Goal: Task Accomplishment & Management: Complete application form

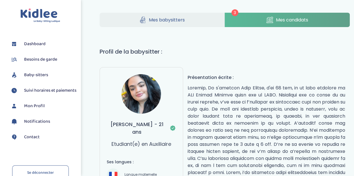
click at [284, 21] on span "Mes candidats" at bounding box center [292, 19] width 32 height 7
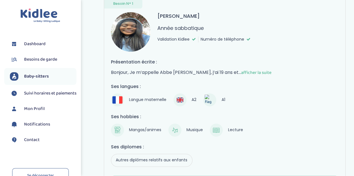
scroll to position [323, 0]
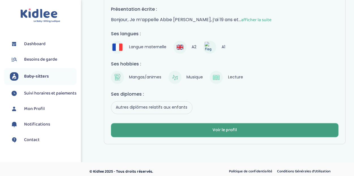
click at [219, 127] on div "Voir le profil" at bounding box center [224, 130] width 24 height 7
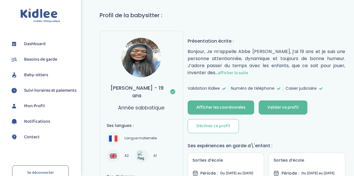
scroll to position [37, 0]
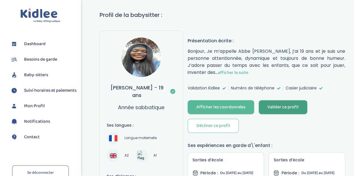
click at [288, 104] on div "Valider ce profil" at bounding box center [282, 107] width 31 height 7
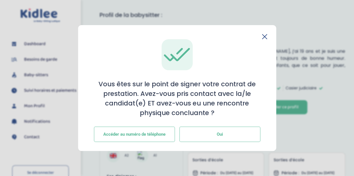
click at [218, 136] on span "Oui" at bounding box center [220, 134] width 6 height 5
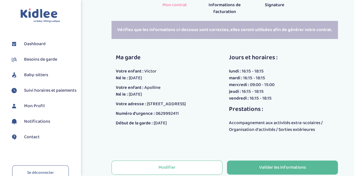
scroll to position [111, 0]
click at [268, 85] on span "09:00 - 15:00" at bounding box center [262, 84] width 25 height 7
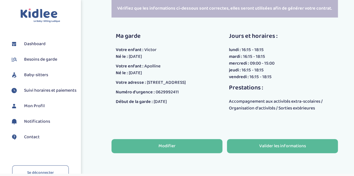
click at [158, 147] on div "Modifier" at bounding box center [166, 146] width 17 height 7
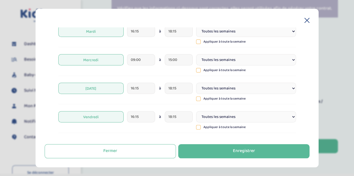
scroll to position [82, 0]
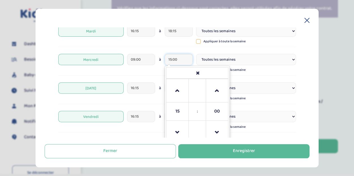
click at [171, 59] on input "15:00" at bounding box center [179, 59] width 28 height 11
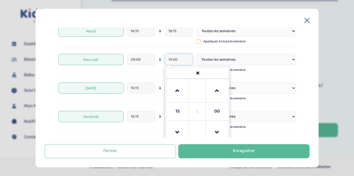
type input "14:00"
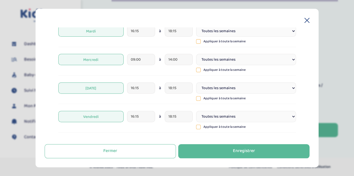
click at [131, 137] on div "Samedi" at bounding box center [177, 145] width 238 height 17
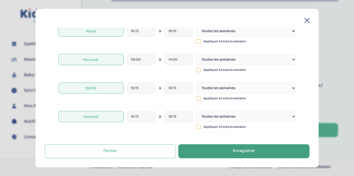
click at [242, 150] on div "Enregistrer" at bounding box center [244, 151] width 22 height 7
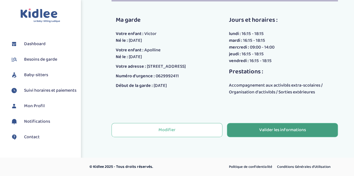
click at [270, 129] on div "Valider les informations" at bounding box center [282, 130] width 47 height 7
click at [264, 132] on div "Valider les informations" at bounding box center [282, 130] width 47 height 7
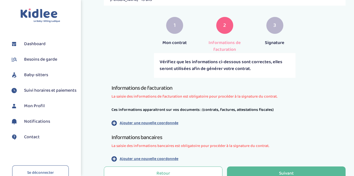
scroll to position [72, 0]
click at [204, 97] on span "La saisie des informations de facturation est obligatoire pour procéder à la si…" at bounding box center [224, 97] width 226 height 6
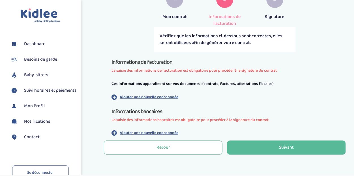
scroll to position [100, 0]
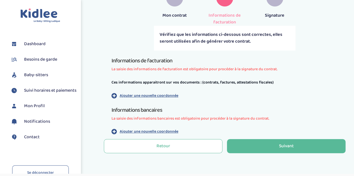
click at [165, 95] on p "Ajouter une nouvelle coordonnée" at bounding box center [149, 96] width 59 height 6
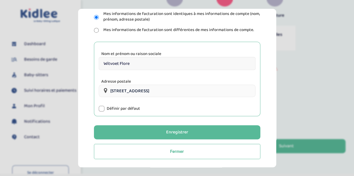
scroll to position [85, 0]
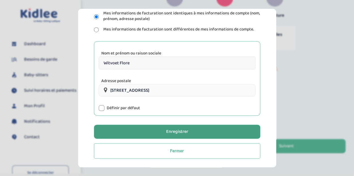
click at [186, 130] on div "Enregistrer" at bounding box center [177, 132] width 22 height 7
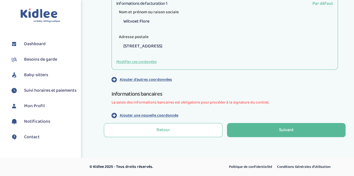
scroll to position [197, 0]
click at [165, 115] on p "Ajouter une nouvelle coordonnée" at bounding box center [149, 116] width 59 height 6
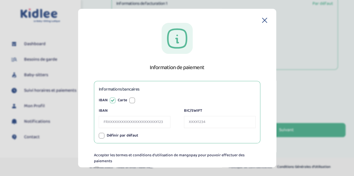
click at [134, 123] on input "IBAN" at bounding box center [135, 122] width 72 height 12
type input "FR7618206003994995524100118"
click at [204, 121] on input "BIC/SWIFT" at bounding box center [220, 122] width 72 height 12
type input "AGRIFRPP882"
click at [169, 135] on div "Définir par défaut" at bounding box center [177, 136] width 157 height 6
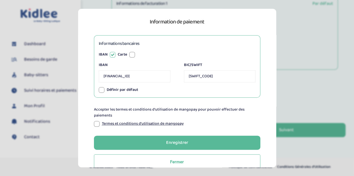
scroll to position [46, 0]
click at [96, 123] on div at bounding box center [97, 124] width 6 height 6
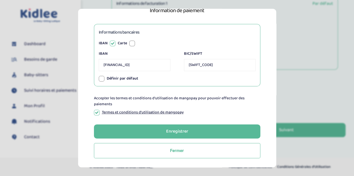
click at [132, 45] on div at bounding box center [132, 44] width 6 height 6
click at [112, 43] on div at bounding box center [113, 44] width 6 height 6
click at [204, 111] on div "Termes et conditions d'utilisation de mangopay" at bounding box center [177, 113] width 166 height 6
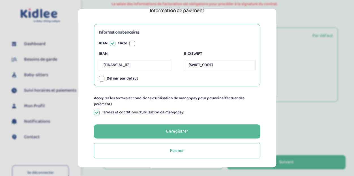
scroll to position [197, 0]
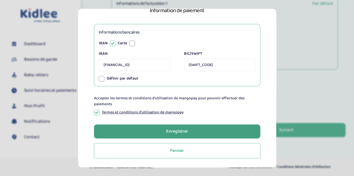
click at [174, 131] on div "Enregistrer" at bounding box center [177, 132] width 22 height 7
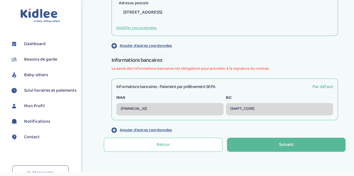
scroll to position [232, 0]
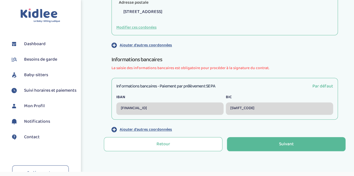
click at [150, 92] on div "Informations bancaires - Paiement par prélèvement SEPA Par défaut IBAN FR761820…" at bounding box center [224, 99] width 226 height 42
click at [197, 108] on div "FR7618206003994995524100118" at bounding box center [169, 109] width 107 height 12
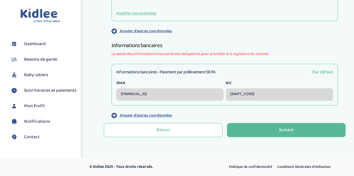
scroll to position [231, 0]
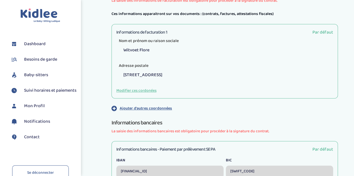
scroll to position [206, 0]
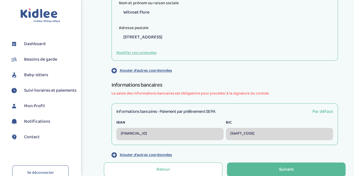
click at [179, 131] on div "FR7618206003994995524100118" at bounding box center [169, 134] width 107 height 12
click at [153, 106] on div "Informations bancaires - Paiement par prélèvement SEPA Par défaut IBAN FR761820…" at bounding box center [224, 124] width 226 height 42
click at [139, 92] on span "La saisie des informations bancaires est obligatoire pour procéder à la signatu…" at bounding box center [224, 94] width 226 height 6
click at [135, 83] on h1 "Informations bancaires" at bounding box center [224, 85] width 226 height 9
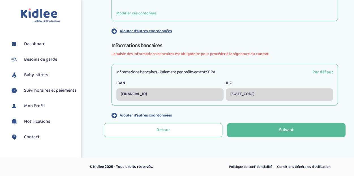
scroll to position [246, 0]
click at [135, 117] on p "Ajouter d'autres coordonnées" at bounding box center [146, 116] width 52 height 6
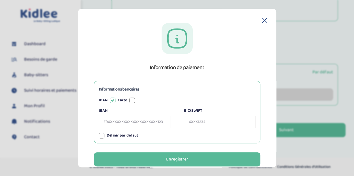
click at [262, 21] on icon at bounding box center [264, 20] width 5 height 5
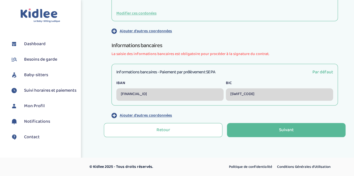
click at [238, 92] on div "AGRIFRPP882" at bounding box center [279, 95] width 107 height 12
click at [314, 72] on span "Par défaut" at bounding box center [322, 72] width 21 height 7
click at [236, 83] on label "BIC" at bounding box center [279, 83] width 107 height 6
click at [176, 96] on div "[FINANCIAL_ID]" at bounding box center [169, 95] width 107 height 12
click at [209, 91] on div "[FINANCIAL_ID]" at bounding box center [169, 95] width 107 height 12
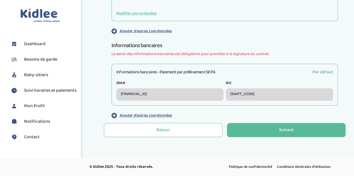
drag, startPoint x: 189, startPoint y: 97, endPoint x: 132, endPoint y: 79, distance: 59.3
click at [132, 79] on div "Informations bancaires - Paiement par prélèvement SEPA Par défaut IBAN [FINANCI…" at bounding box center [224, 85] width 226 height 42
click at [142, 79] on div "Informations bancaires - Paiement par prélèvement SEPA Par défaut IBAN [FINANCI…" at bounding box center [224, 85] width 226 height 42
click at [144, 73] on h3 "Informations bancaires - Paiement par prélèvement SEPA" at bounding box center [165, 72] width 99 height 7
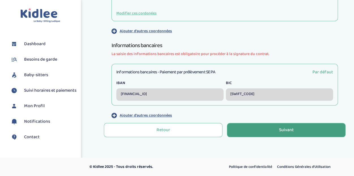
click at [292, 129] on div "Suivant" at bounding box center [286, 130] width 15 height 7
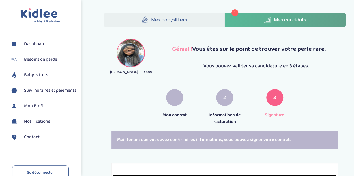
click at [227, 121] on p "Informations de facturation" at bounding box center [225, 119] width 42 height 14
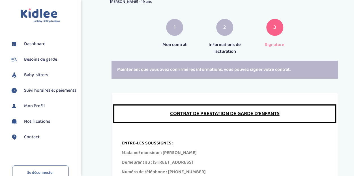
scroll to position [70, 0]
click at [273, 39] on div "3 Signature" at bounding box center [274, 33] width 50 height 29
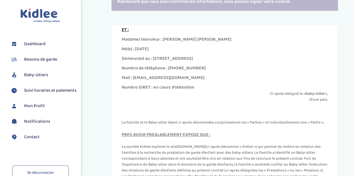
scroll to position [102, 0]
drag, startPoint x: 187, startPoint y: 78, endPoint x: 133, endPoint y: 75, distance: 54.1
click at [133, 75] on div "Mail : abbepatricia8@gmail.com" at bounding box center [225, 78] width 206 height 7
copy div "abbepatricia8@gmail.com"
click at [187, 100] on p "Ci-après désigné la « Baby-sitter », D’une part," at bounding box center [225, 97] width 206 height 12
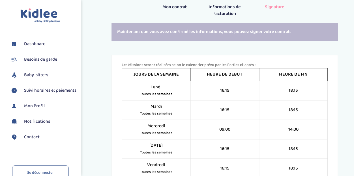
scroll to position [469, 0]
click at [177, 68] on p "Les Missions seront réalisées selon le calendrier prévu par les Parties ci-aprè…" at bounding box center [225, 65] width 206 height 6
drag, startPoint x: 152, startPoint y: 108, endPoint x: 165, endPoint y: 108, distance: 13.6
click at [165, 98] on small "Toutes les semaines" at bounding box center [156, 95] width 32 height 6
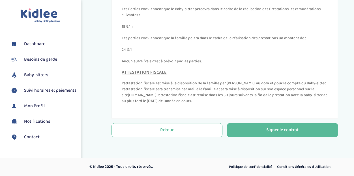
scroll to position [2582, 0]
drag, startPoint x: 137, startPoint y: 81, endPoint x: 122, endPoint y: 47, distance: 37.4
click at [122, 47] on div "RÉMUNÉRATION Les Parties conviennent que le Baby-sitter percevra dans le cadre …" at bounding box center [225, 29] width 206 height 69
click at [174, 30] on p "15 €/ h" at bounding box center [225, 27] width 206 height 6
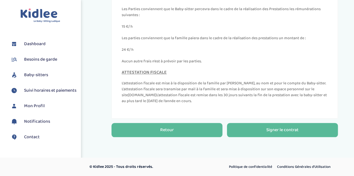
click at [163, 136] on button "Retour" at bounding box center [166, 130] width 111 height 14
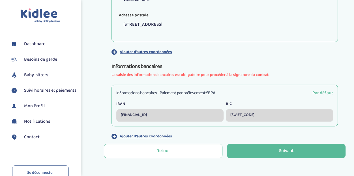
scroll to position [230, 0]
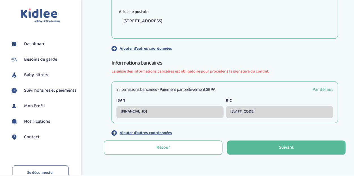
click at [219, 71] on span "La saisie des informations bancaires est obligatoire pour procéder à la signatu…" at bounding box center [224, 72] width 226 height 6
click at [31, 93] on span "Suivi horaires et paiements" at bounding box center [50, 90] width 52 height 7
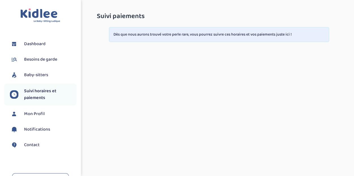
click at [40, 76] on span "Baby-sitters" at bounding box center [36, 75] width 24 height 7
